Goal: Check status: Check status

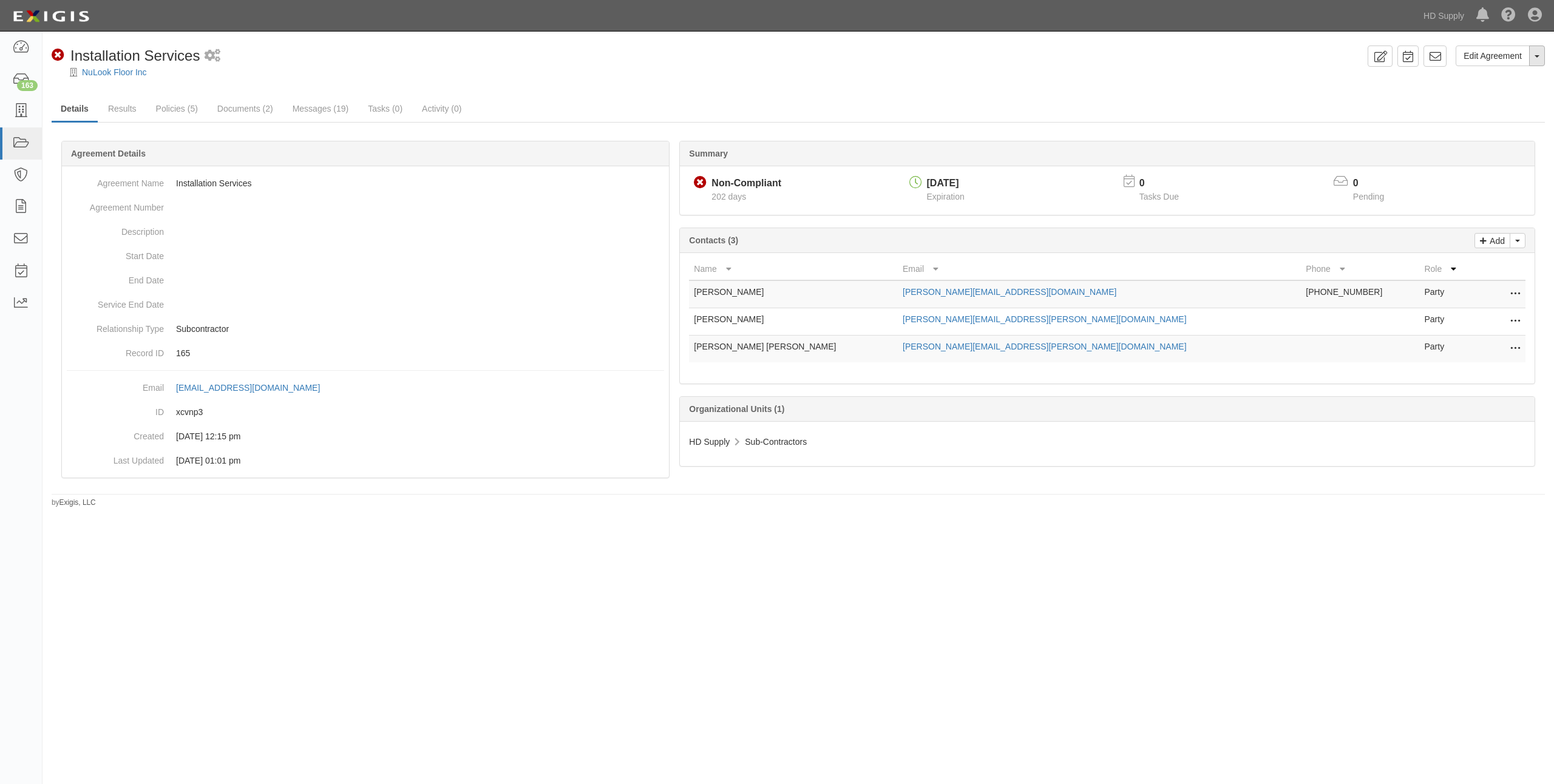
click at [1536, 60] on button "Toggle Agreement Dropdown" at bounding box center [1536, 55] width 16 height 21
click at [1338, 66] on div "NuLook Floor Inc" at bounding box center [807, 72] width 1494 height 12
click at [734, 181] on div "Non-Compliant" at bounding box center [746, 184] width 70 height 14
click at [249, 108] on link "Documents (2)" at bounding box center [245, 109] width 74 height 26
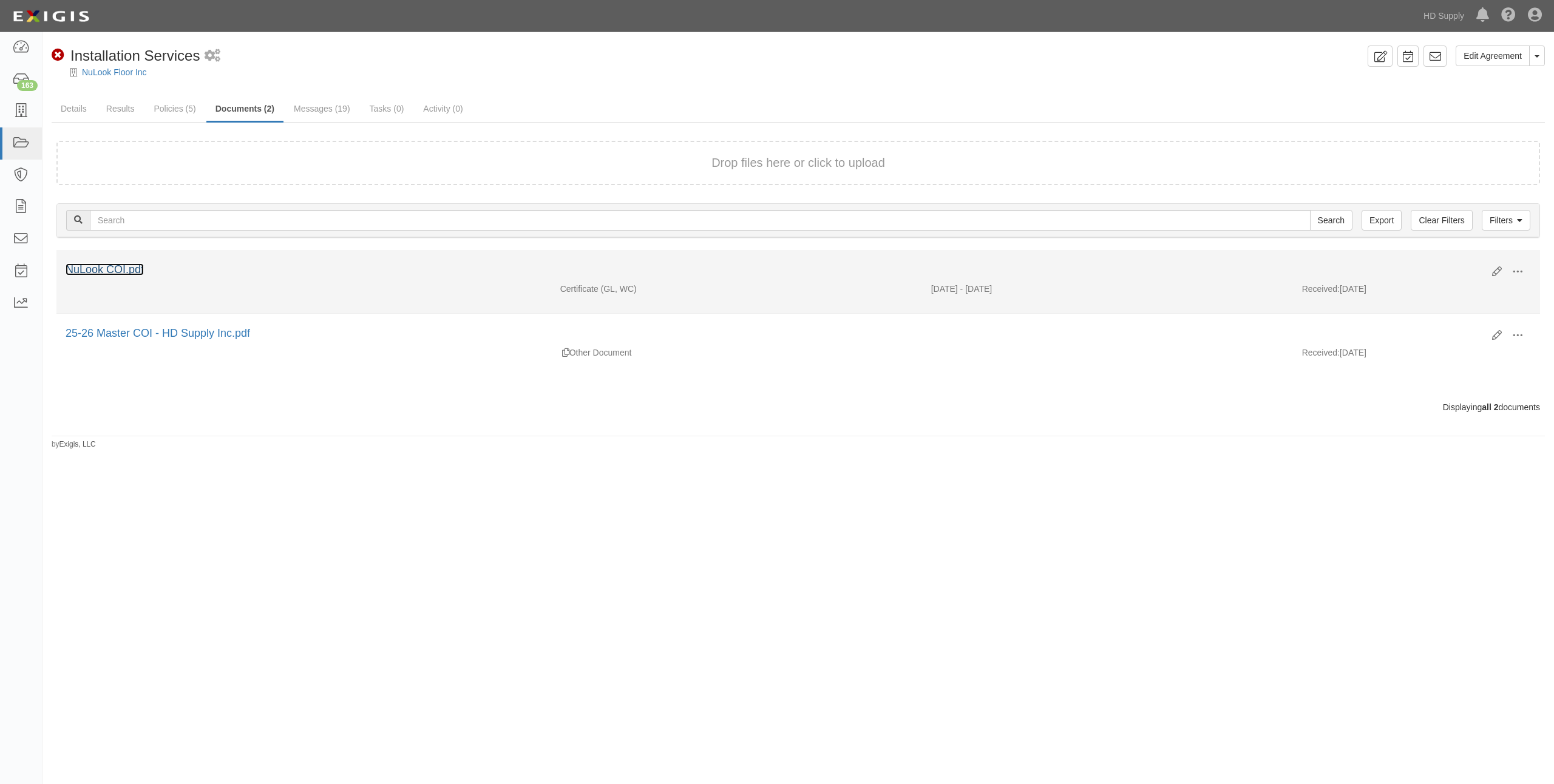
click at [120, 267] on link "NuLook COI.pdf" at bounding box center [104, 269] width 78 height 12
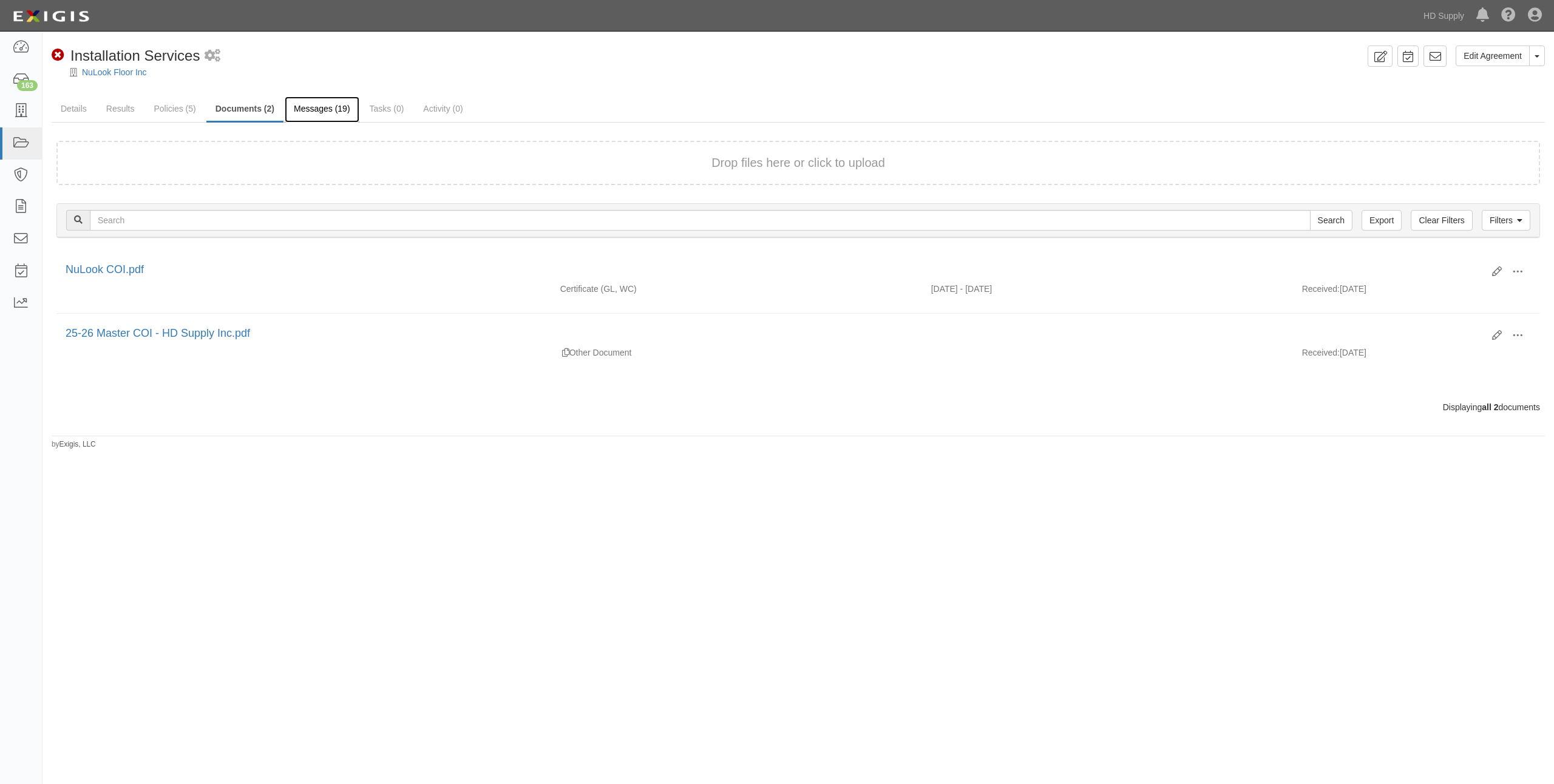
click at [318, 115] on link "Messages (19)" at bounding box center [321, 109] width 75 height 26
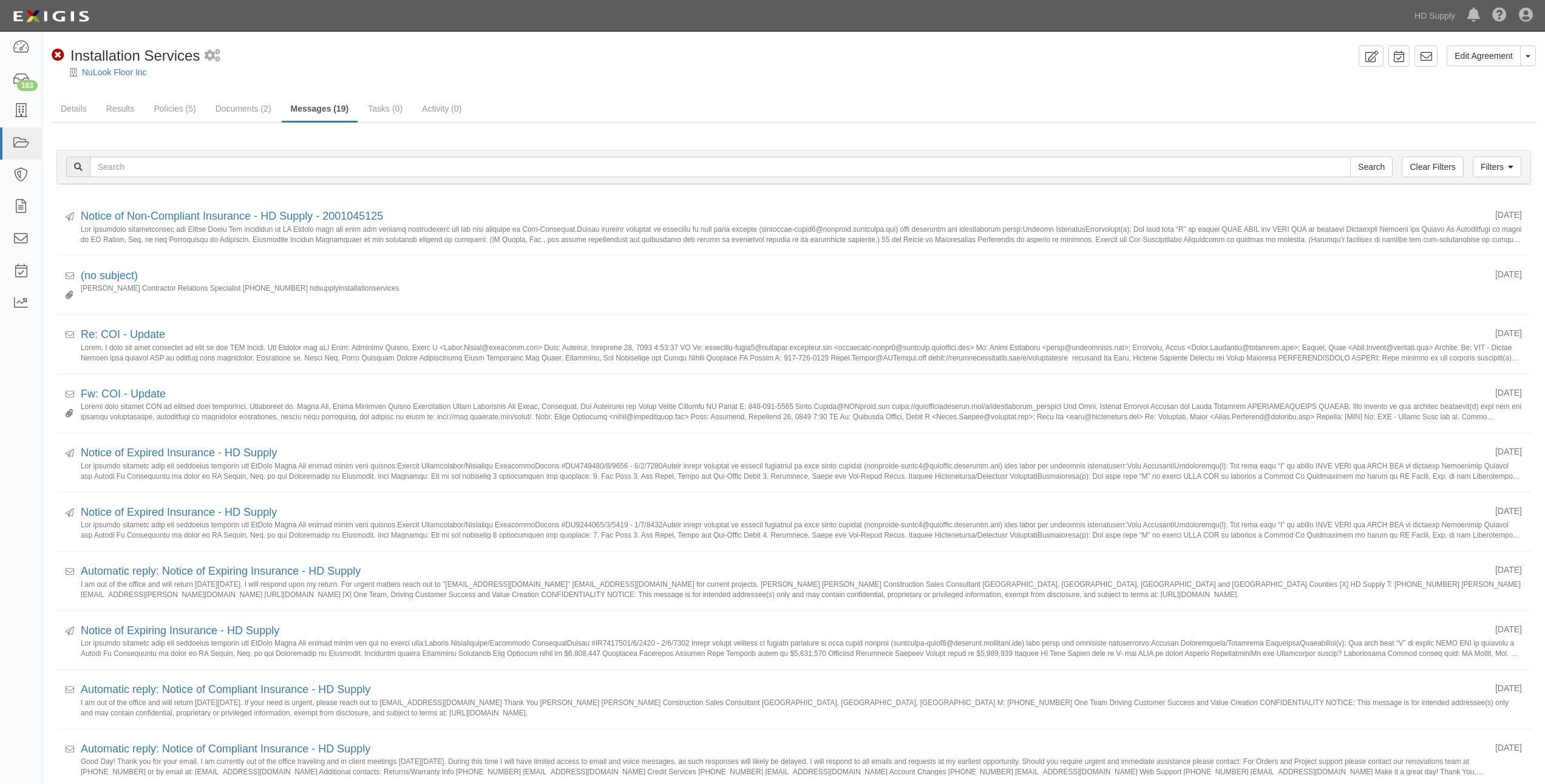
click at [318, 117] on link "Messages (19)" at bounding box center [320, 109] width 76 height 26
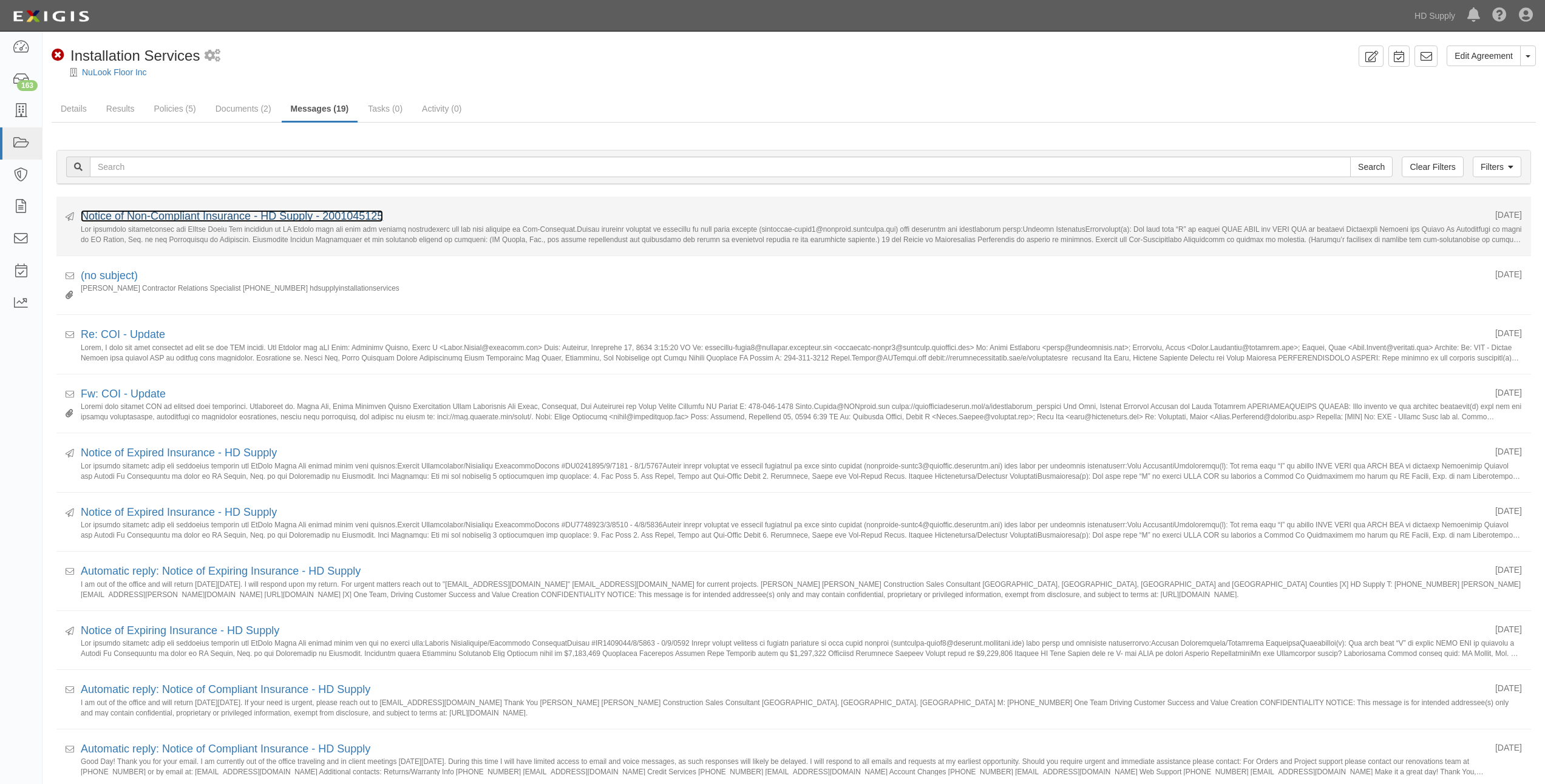
click at [240, 215] on link "Notice of Non-Compliant Insurance - HD Supply - 2001045125" at bounding box center [231, 215] width 302 height 12
